Goal: Obtain resource: Download file/media

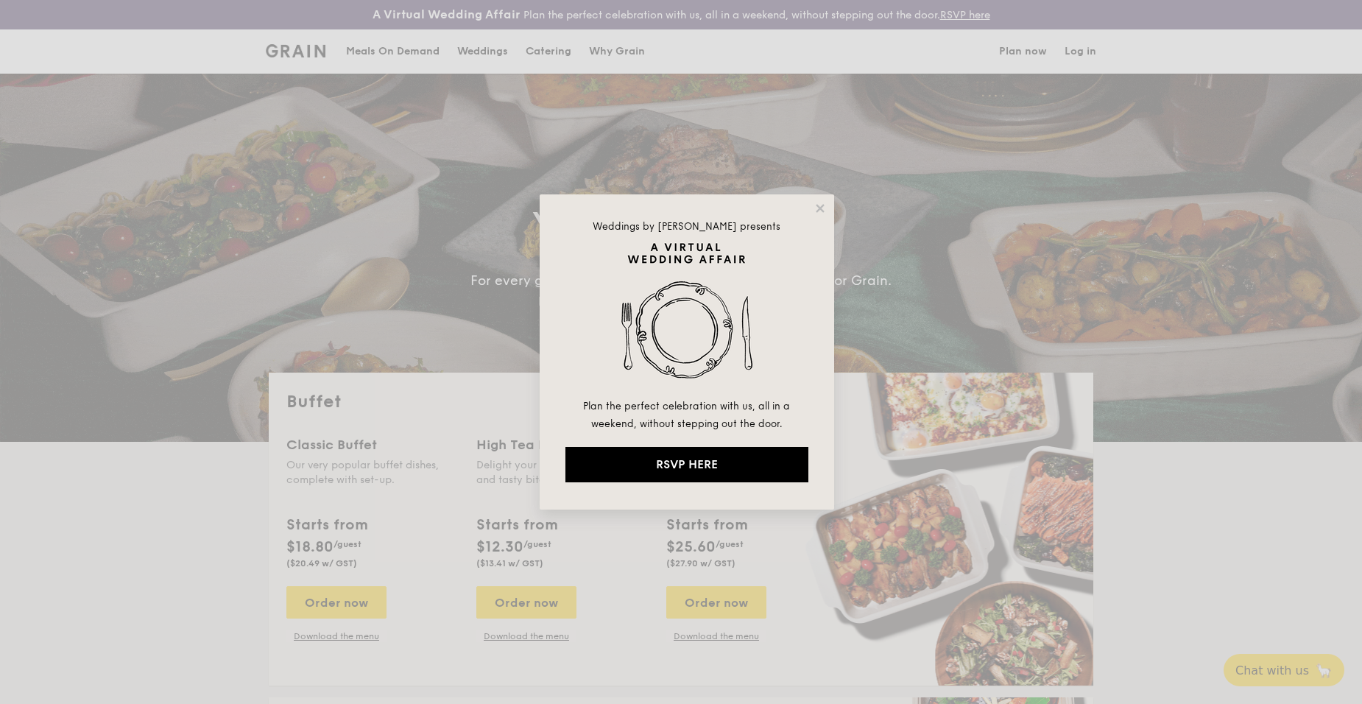
select select
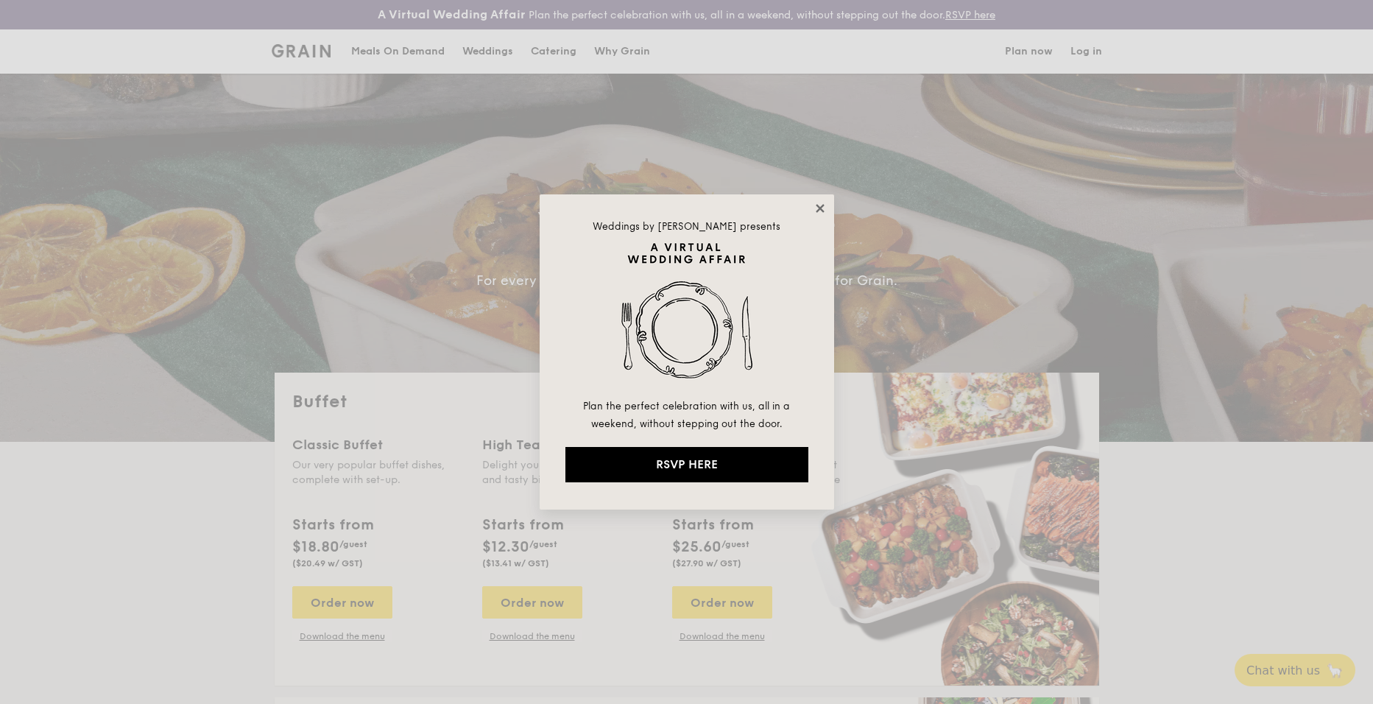
click at [814, 205] on icon at bounding box center [819, 208] width 13 height 13
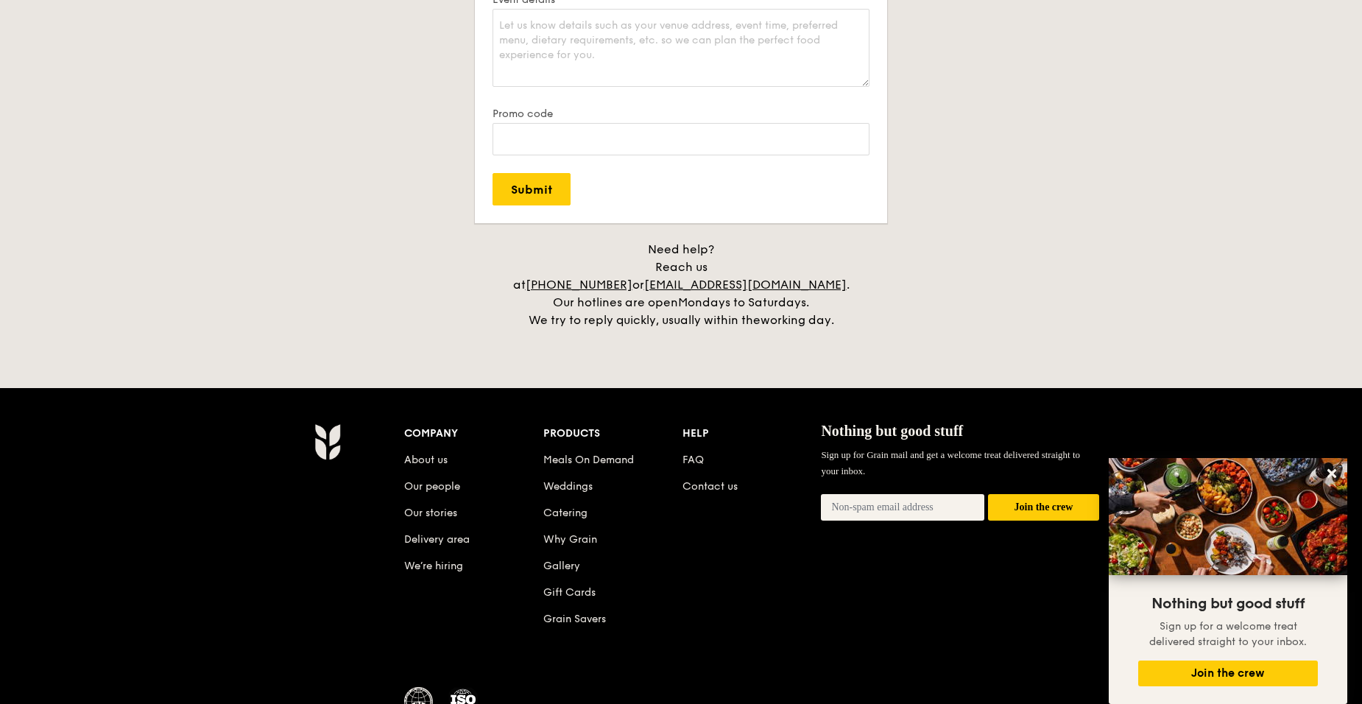
scroll to position [3019, 0]
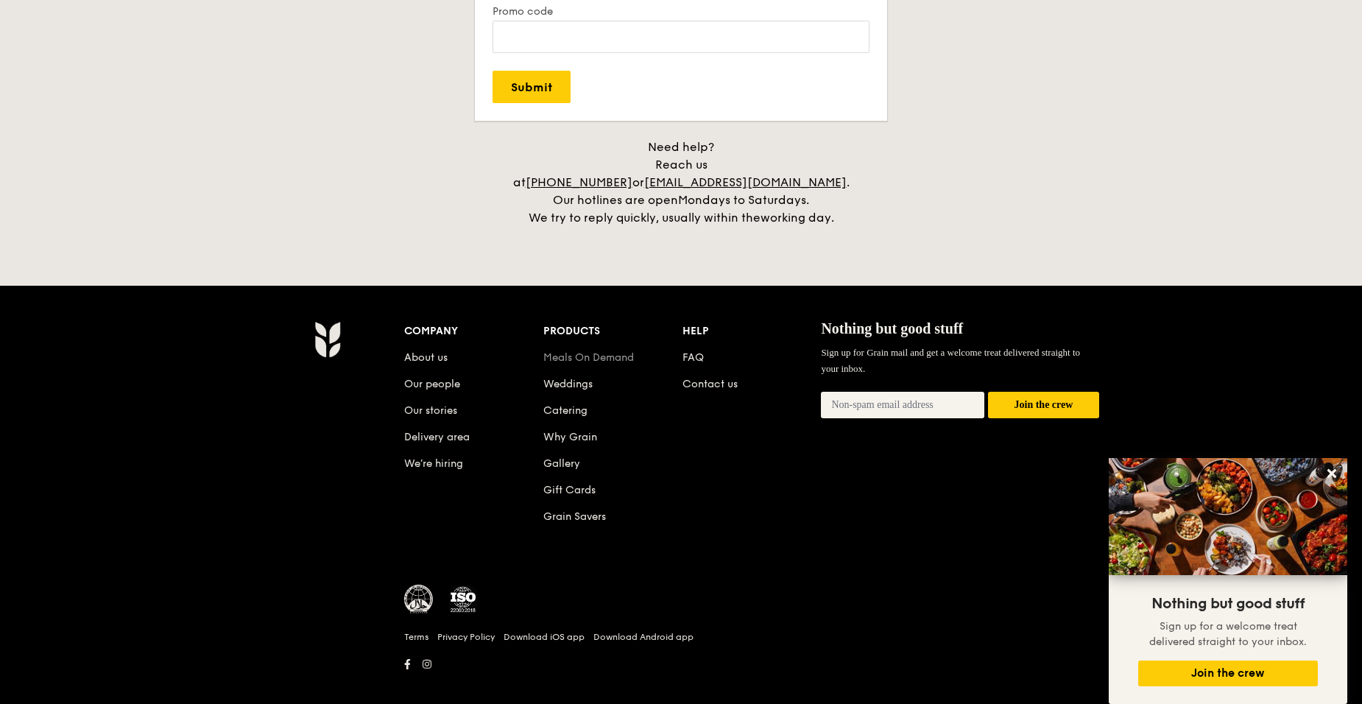
click at [573, 351] on link "Meals On Demand" at bounding box center [588, 357] width 91 height 13
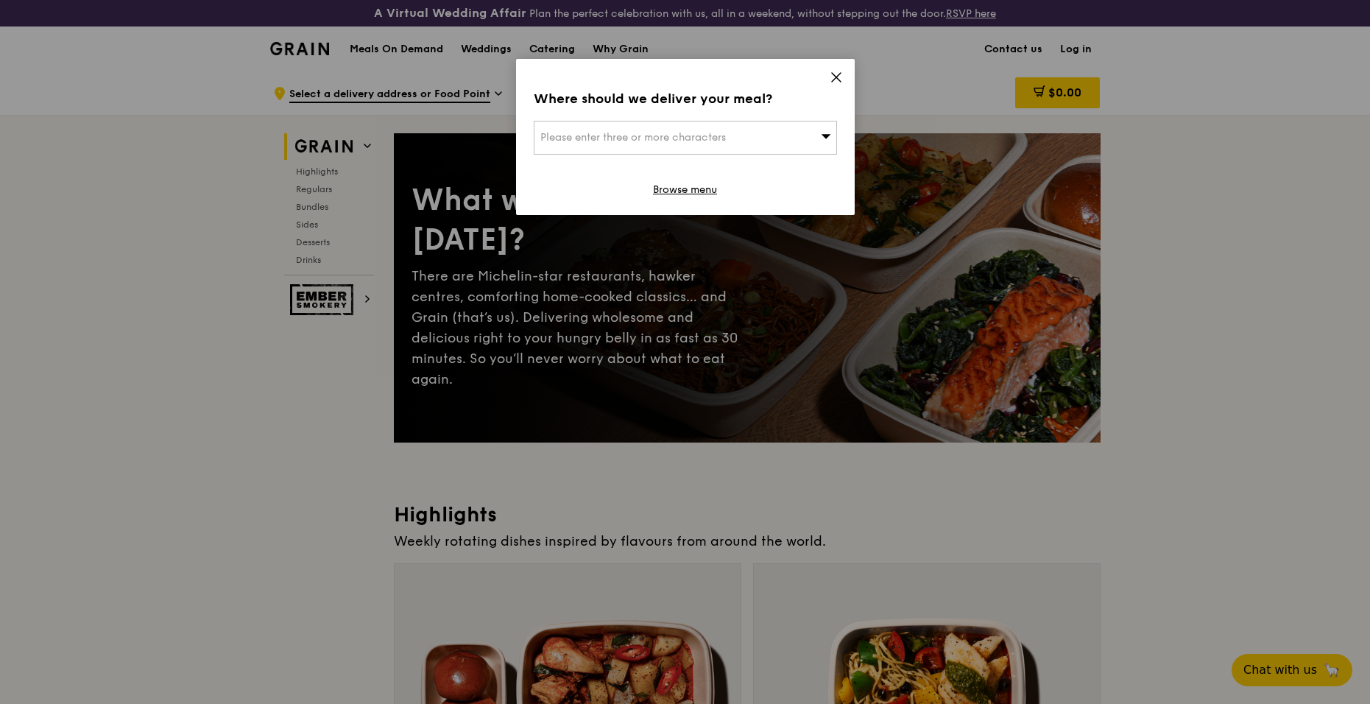
click at [831, 79] on icon at bounding box center [836, 77] width 13 height 13
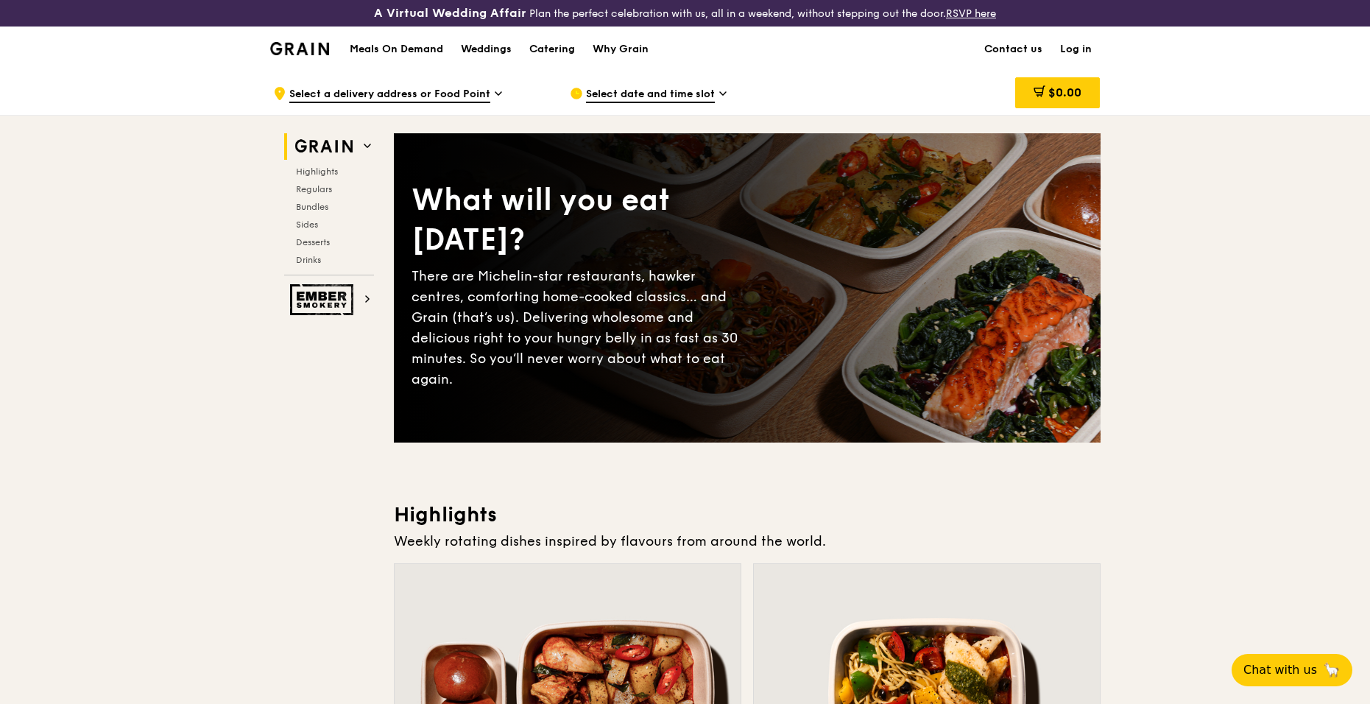
drag, startPoint x: 1372, startPoint y: 79, endPoint x: 1372, endPoint y: 87, distance: 8.1
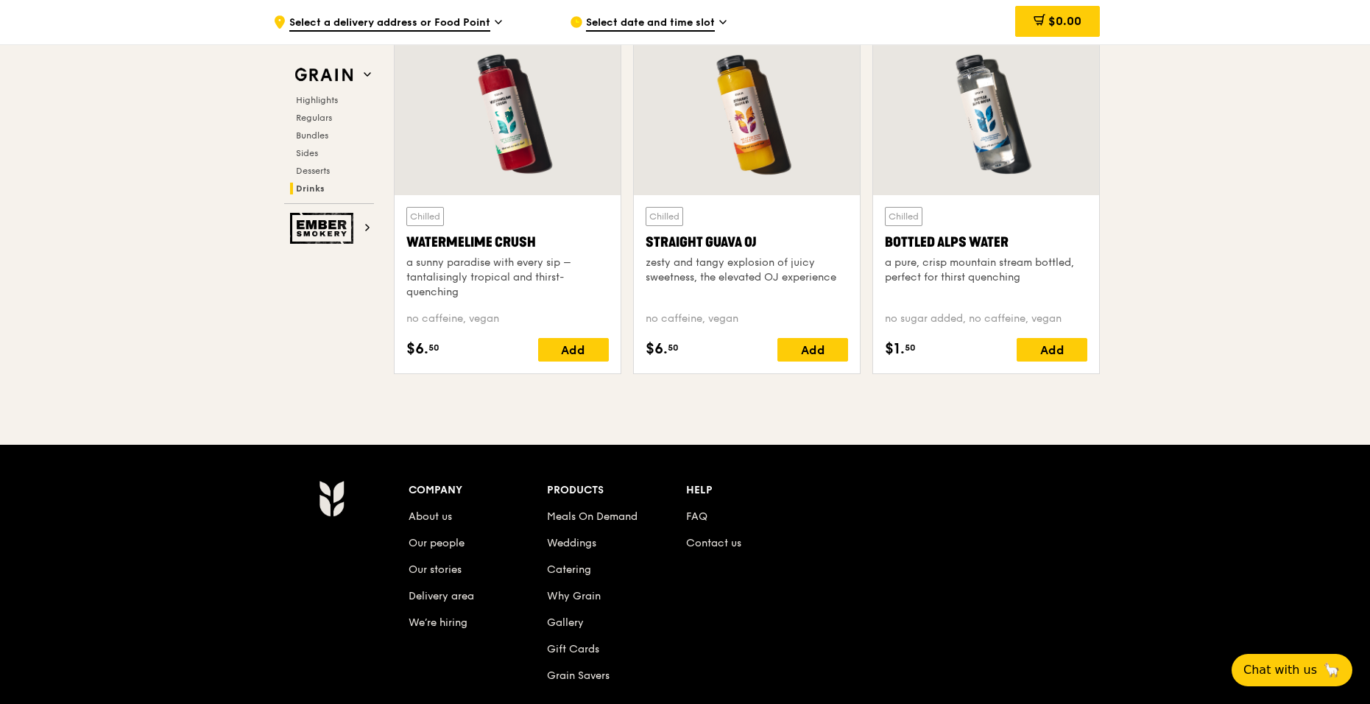
scroll to position [6027, 0]
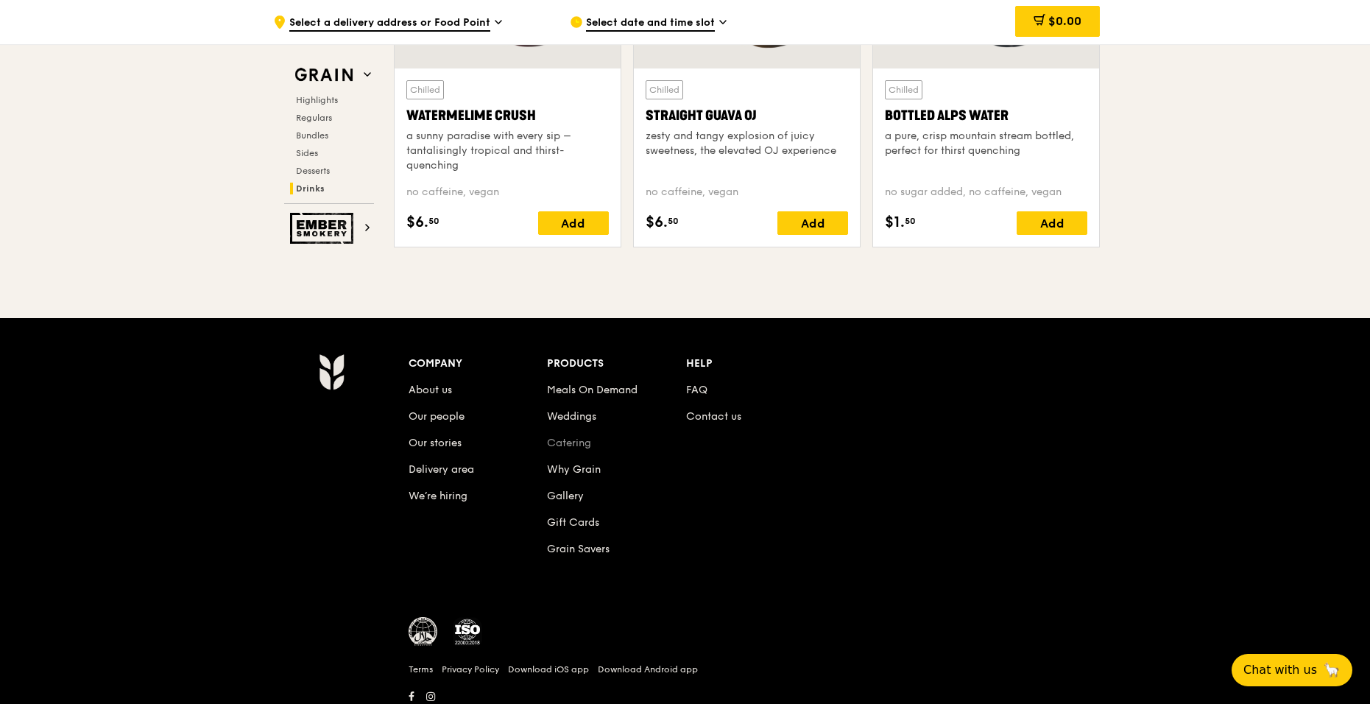
click at [567, 445] on link "Catering" at bounding box center [569, 443] width 44 height 13
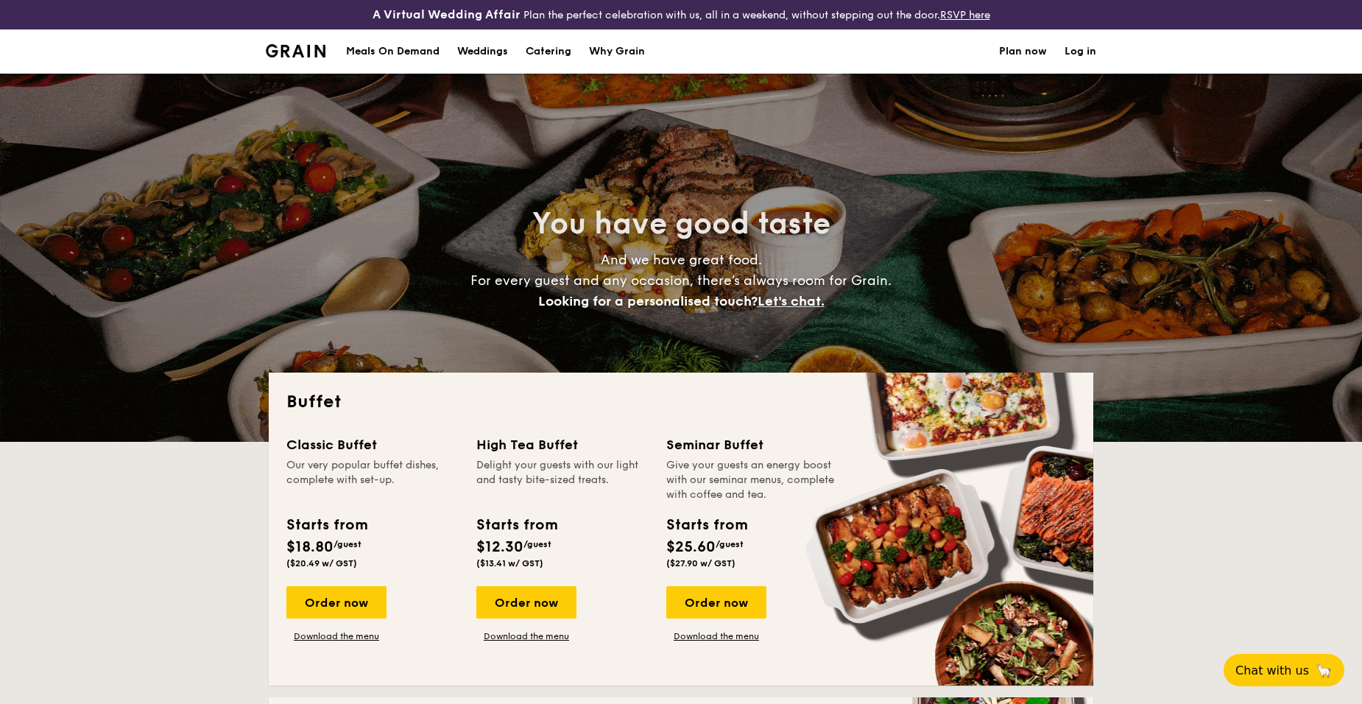
select select
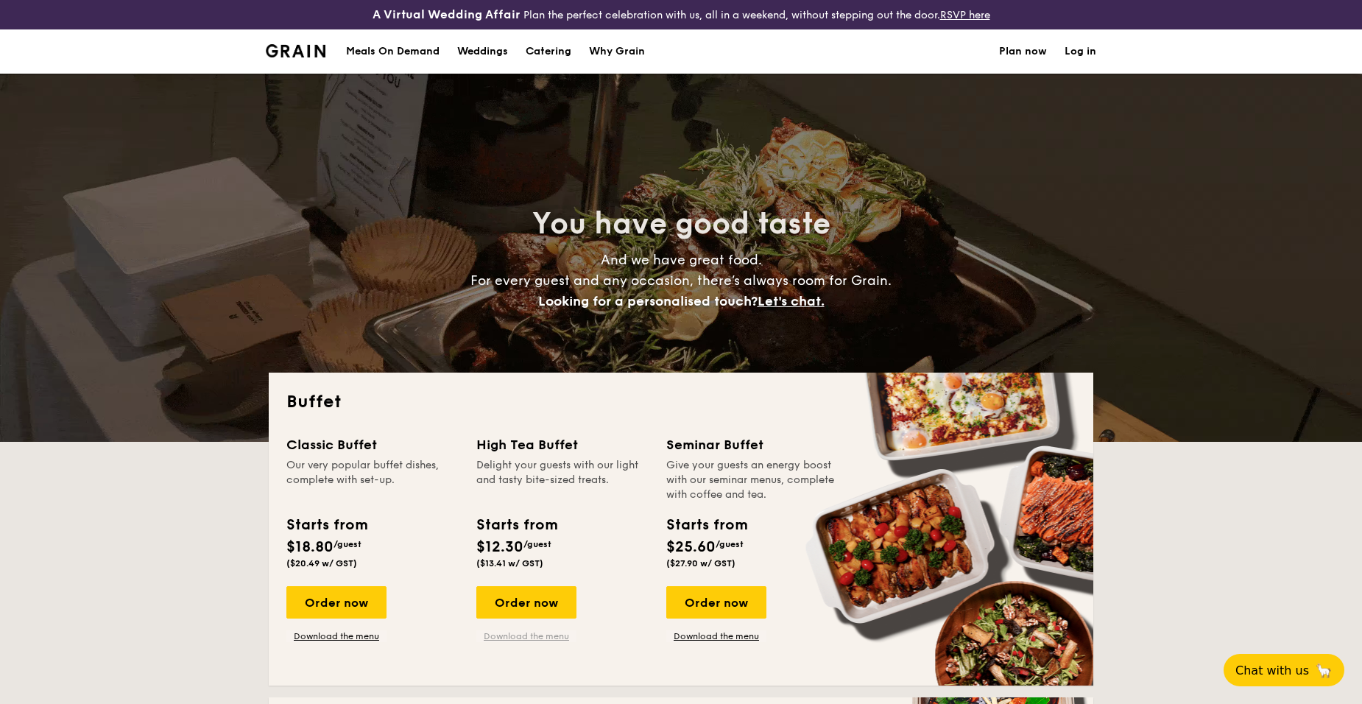
click at [521, 635] on link "Download the menu" at bounding box center [526, 636] width 100 height 12
